Goal: Information Seeking & Learning: Understand process/instructions

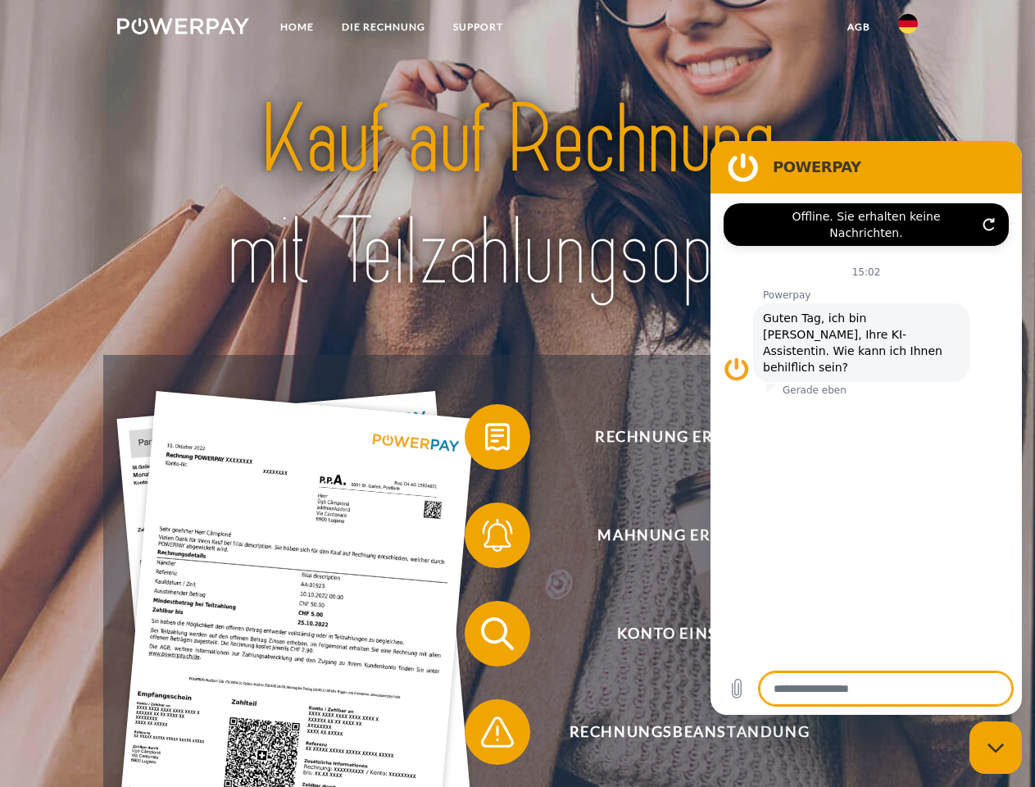
click at [183, 29] on img at bounding box center [183, 26] width 132 height 16
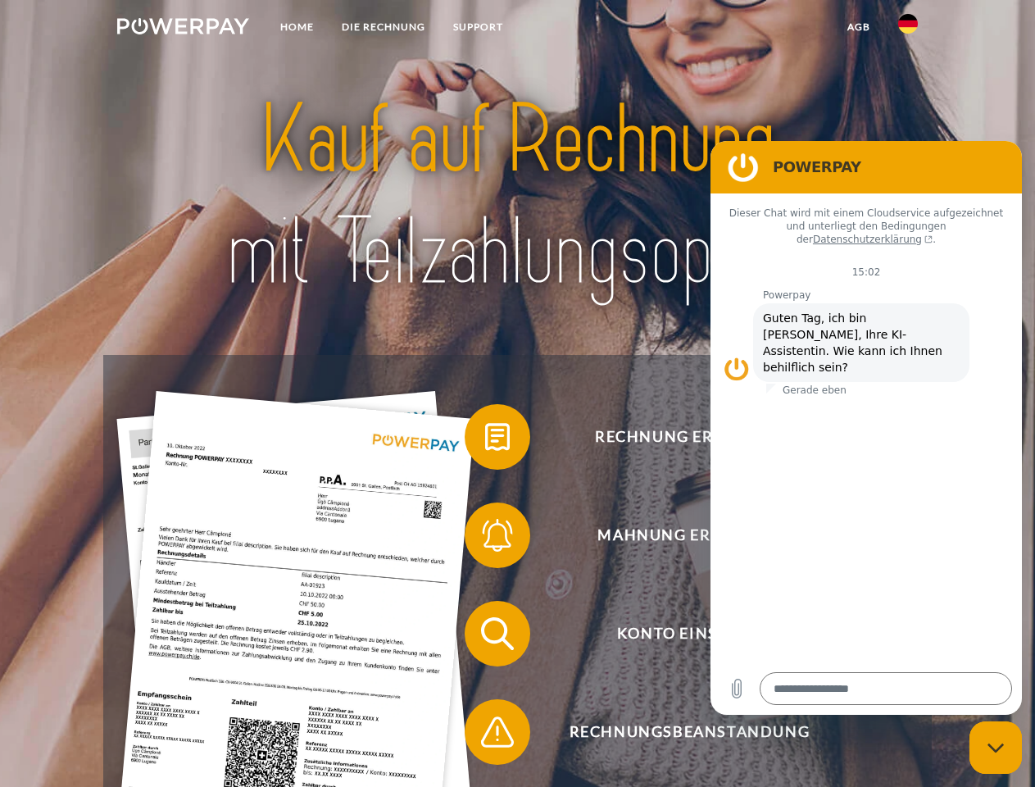
click at [908, 29] on img at bounding box center [908, 24] width 20 height 20
click at [858, 27] on link "agb" at bounding box center [858, 26] width 51 height 29
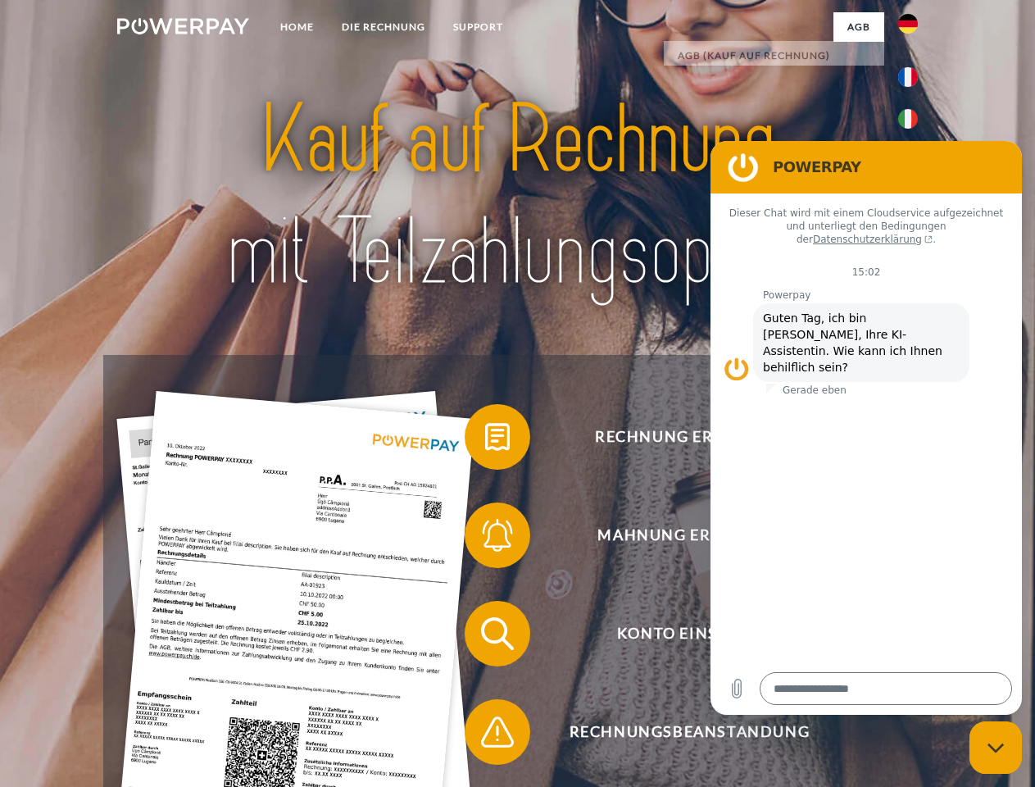
click at [485, 440] on span at bounding box center [473, 437] width 82 height 82
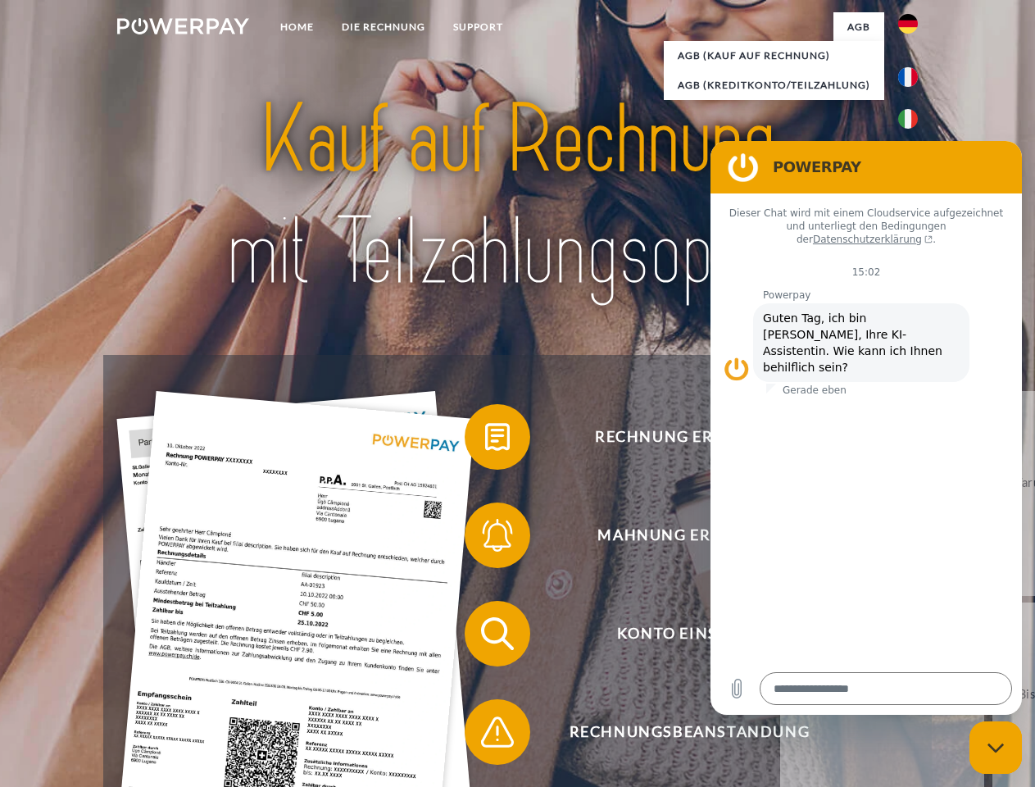
click at [485, 538] on span at bounding box center [473, 535] width 82 height 82
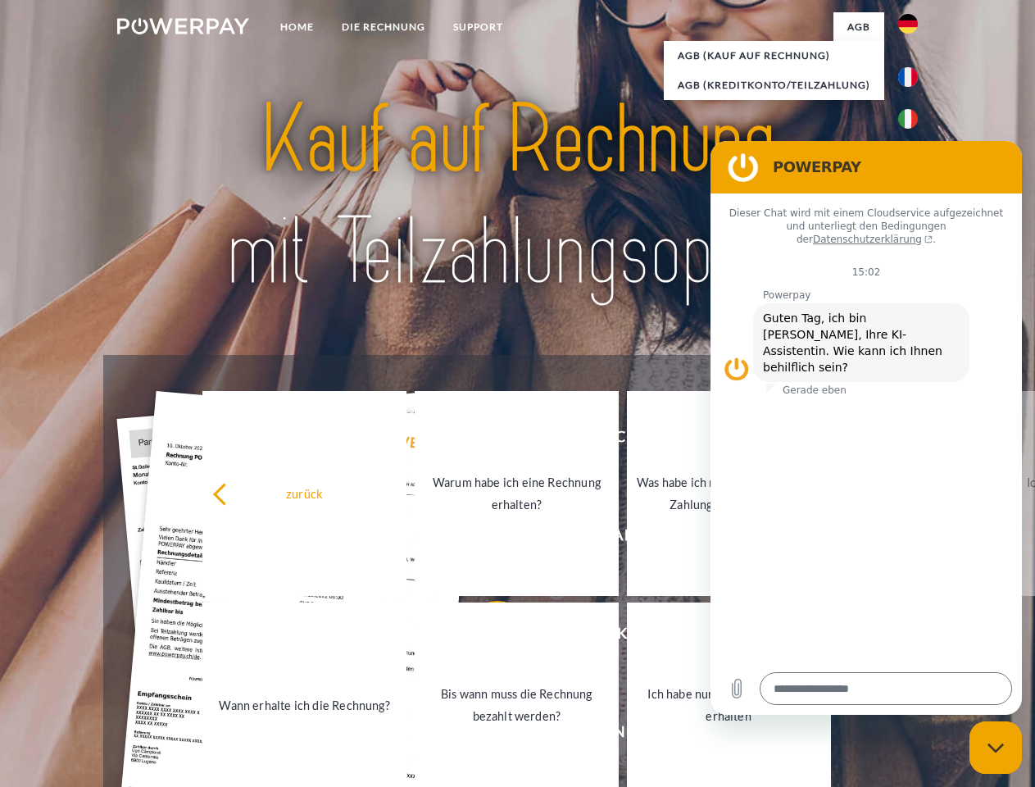
click at [485, 637] on link "Bis wann muss die Rechnung bezahlt werden?" at bounding box center [517, 704] width 204 height 205
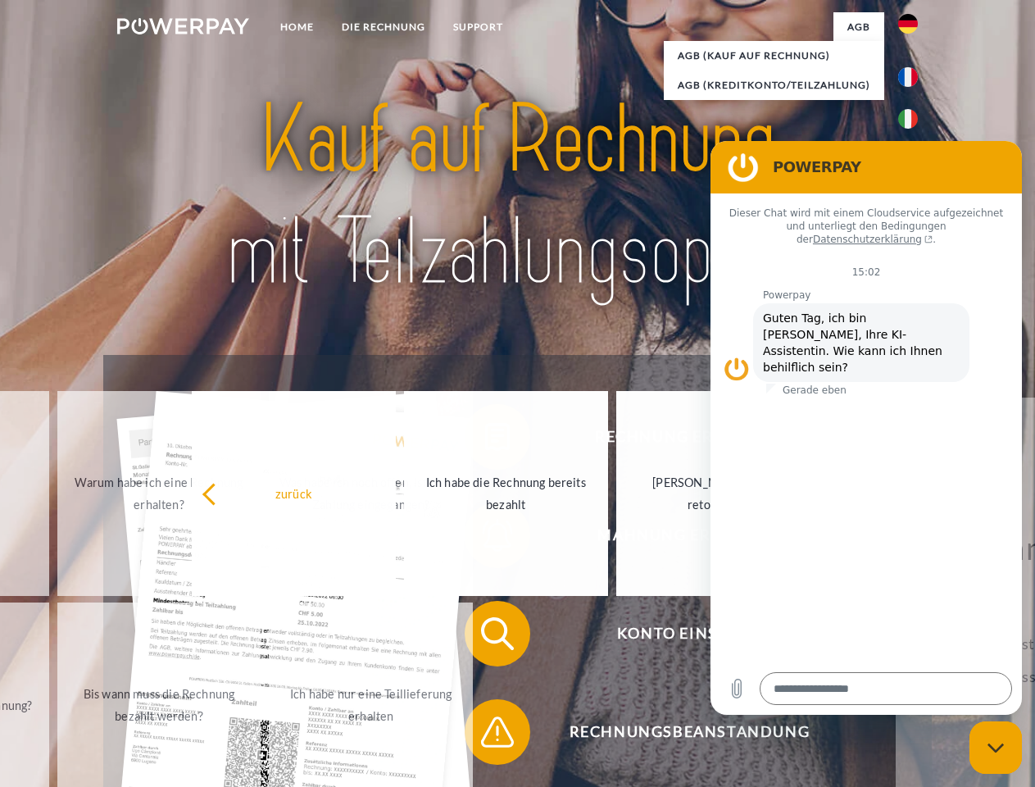
click at [485, 735] on span at bounding box center [473, 732] width 82 height 82
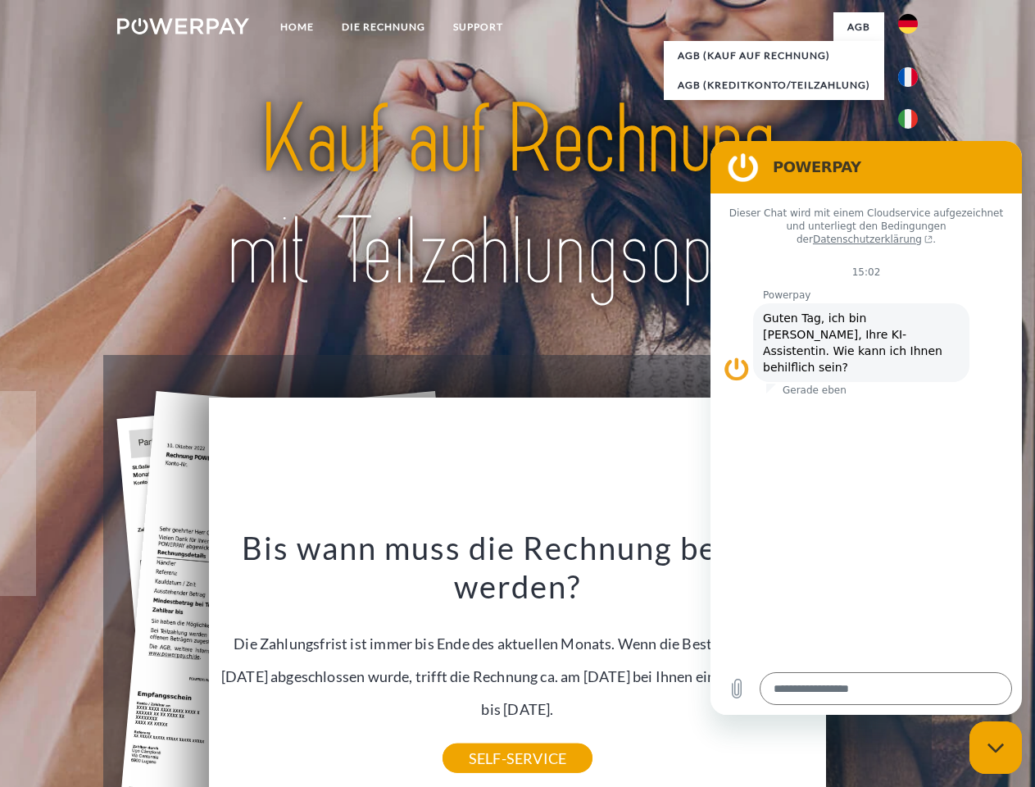
click at [995, 747] on icon "Messaging-Fenster schließen" at bounding box center [995, 747] width 17 height 11
type textarea "*"
